Goal: Task Accomplishment & Management: Manage account settings

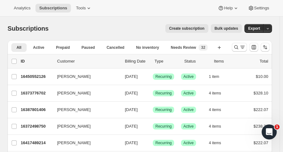
click at [239, 46] on icon "Search and filter results" at bounding box center [236, 47] width 6 height 6
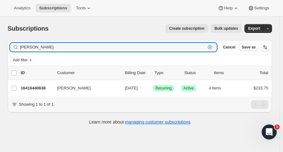
type input "[PERSON_NAME]"
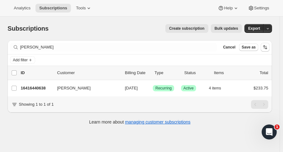
click at [37, 87] on p "16416440638" at bounding box center [36, 88] width 31 height 6
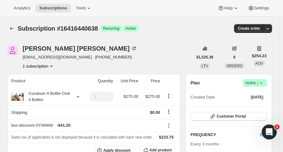
click at [258, 84] on span "|" at bounding box center [257, 83] width 1 height 5
click at [258, 104] on span "Cancel subscription" at bounding box center [257, 105] width 35 height 5
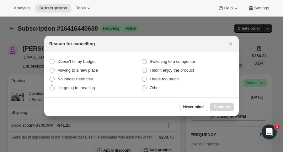
click at [88, 59] on span "Doesn't fit my budget" at bounding box center [76, 62] width 38 height 6
click at [50, 59] on budget "Doesn't fit my budget" at bounding box center [50, 59] width 0 height 0
radio budget "true"
click at [219, 104] on button "Continue" at bounding box center [222, 107] width 24 height 9
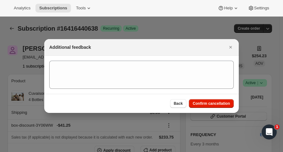
click at [219, 104] on span "Confirm cancellation" at bounding box center [210, 103] width 37 height 5
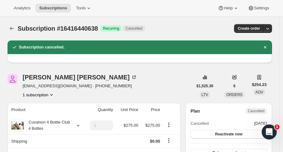
click at [10, 28] on icon "Subscriptions" at bounding box center [12, 28] width 6 height 6
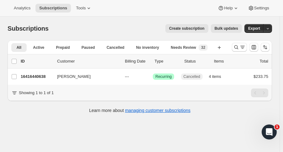
click at [239, 52] on div at bounding box center [250, 47] width 43 height 13
click at [238, 49] on icon "Search and filter results" at bounding box center [236, 47] width 6 height 6
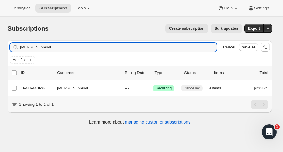
drag, startPoint x: 39, startPoint y: 48, endPoint x: 11, endPoint y: 47, distance: 27.9
click at [11, 47] on div "[PERSON_NAME] Clear" at bounding box center [113, 47] width 206 height 9
type input "[PERSON_NAME]"
click at [44, 88] on p "16431972670" at bounding box center [36, 88] width 31 height 6
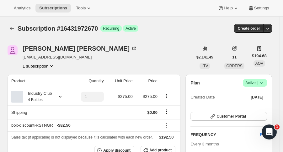
click at [267, 83] on span "Success Active |" at bounding box center [255, 83] width 24 height 8
click at [259, 103] on span "Cancel subscription" at bounding box center [257, 106] width 35 height 6
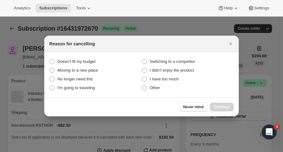
click at [87, 61] on span "Doesn't fit my budget" at bounding box center [76, 61] width 38 height 5
click at [50, 60] on budget "Doesn't fit my budget" at bounding box center [50, 59] width 0 height 0
radio budget "true"
click at [223, 107] on span "Continue" at bounding box center [221, 107] width 16 height 5
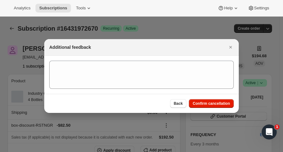
click at [223, 107] on button "Confirm cancellation" at bounding box center [211, 103] width 45 height 9
